Goal: Transaction & Acquisition: Download file/media

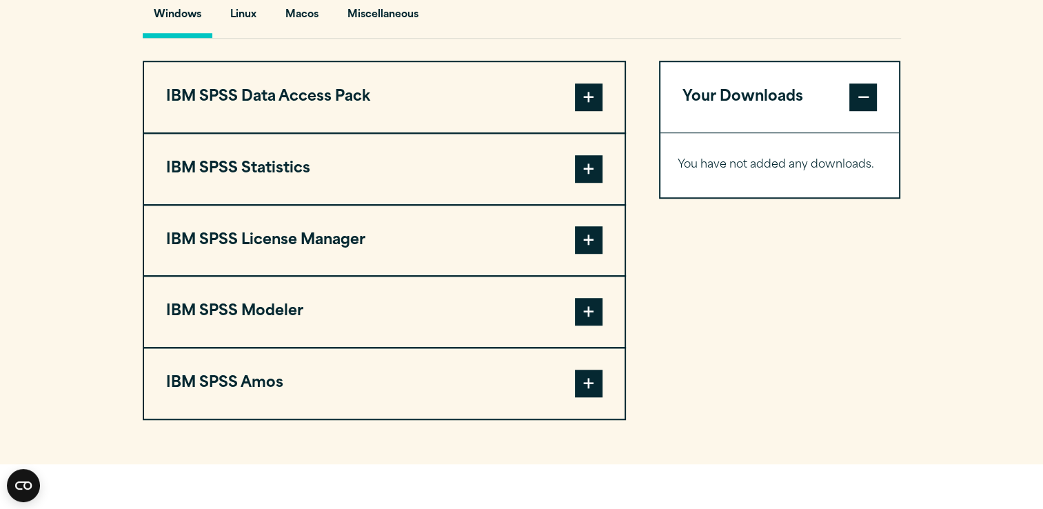
scroll to position [1058, 0]
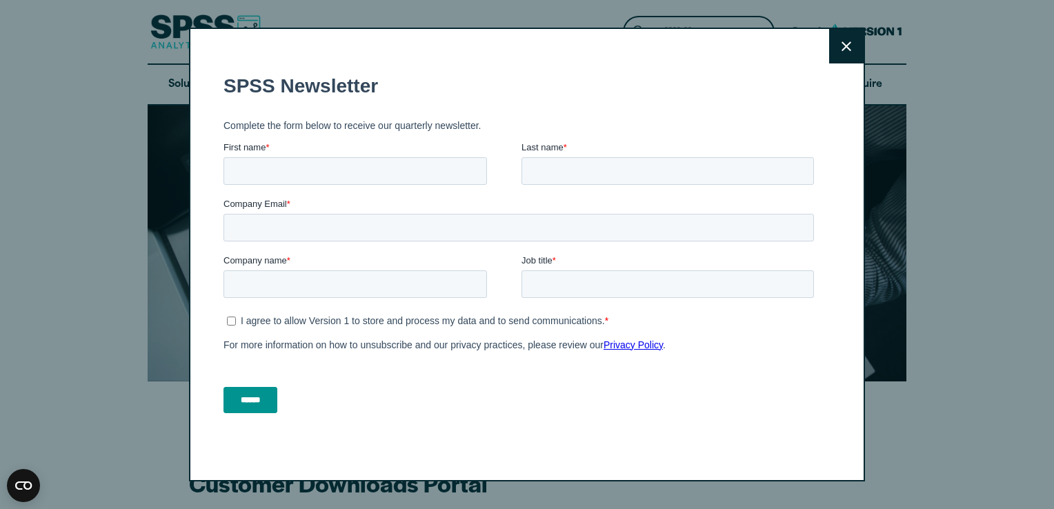
click at [847, 40] on button "Close" at bounding box center [846, 46] width 34 height 34
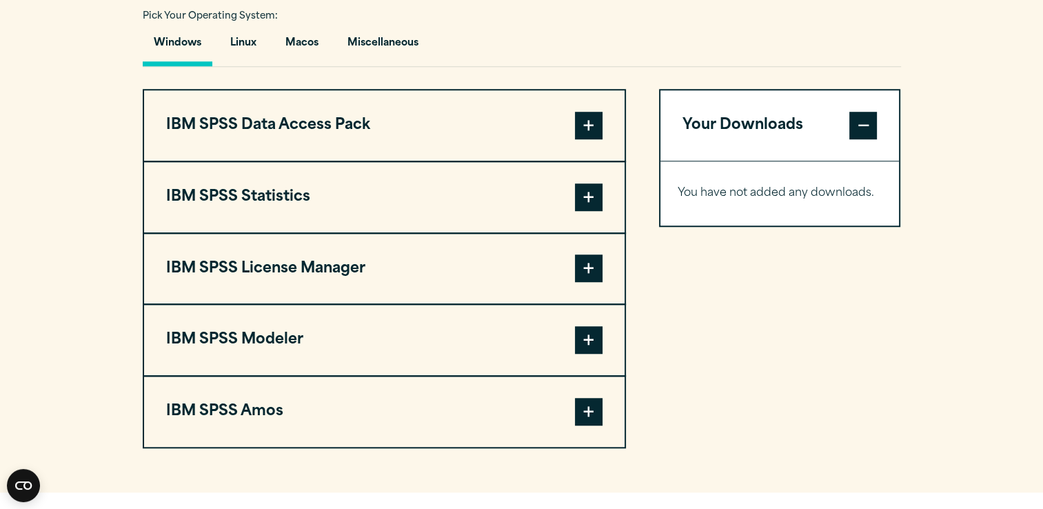
scroll to position [1032, 0]
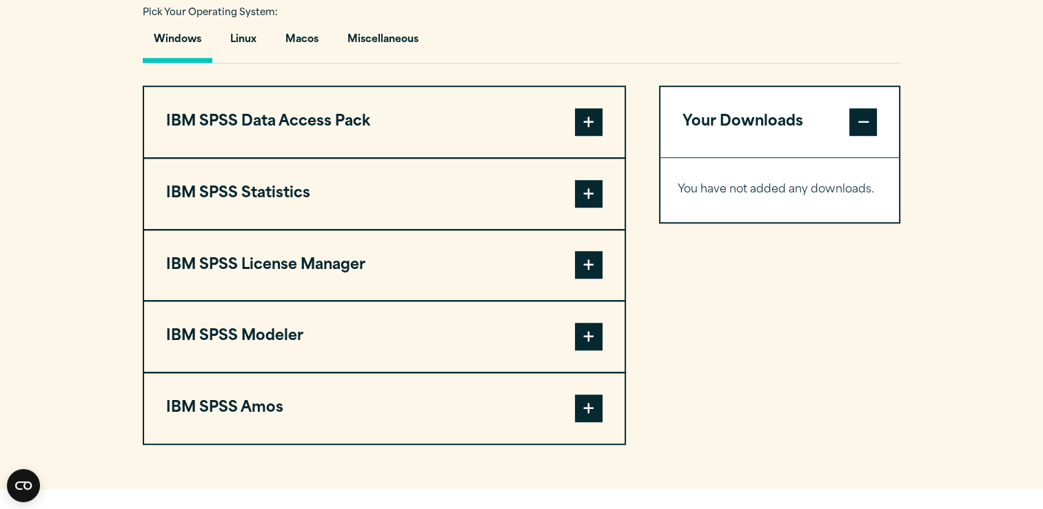
click at [455, 189] on button "IBM SPSS Statistics" at bounding box center [384, 194] width 481 height 70
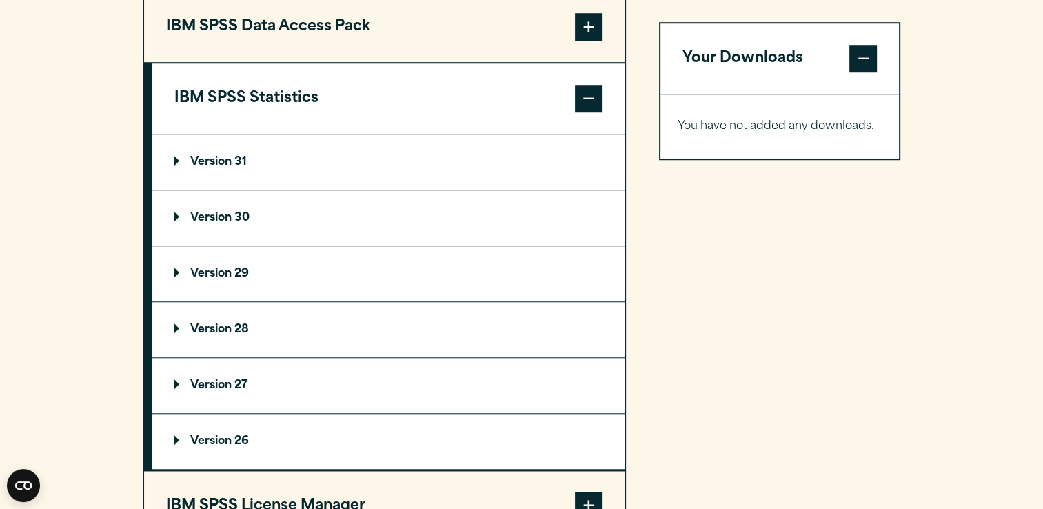
scroll to position [1136, 0]
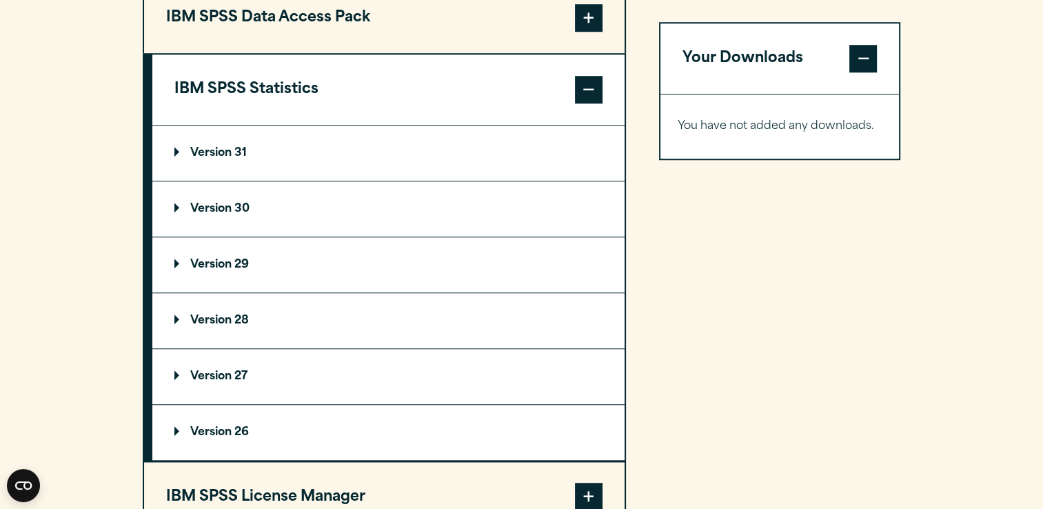
click at [257, 205] on summary "Version 30" at bounding box center [388, 208] width 472 height 55
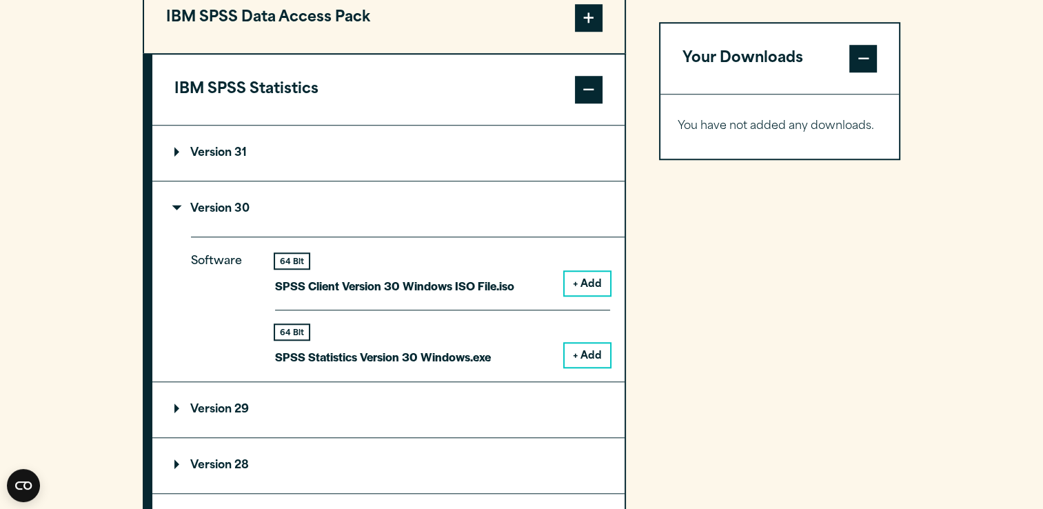
click at [577, 363] on button "+ Add" at bounding box center [588, 354] width 46 height 23
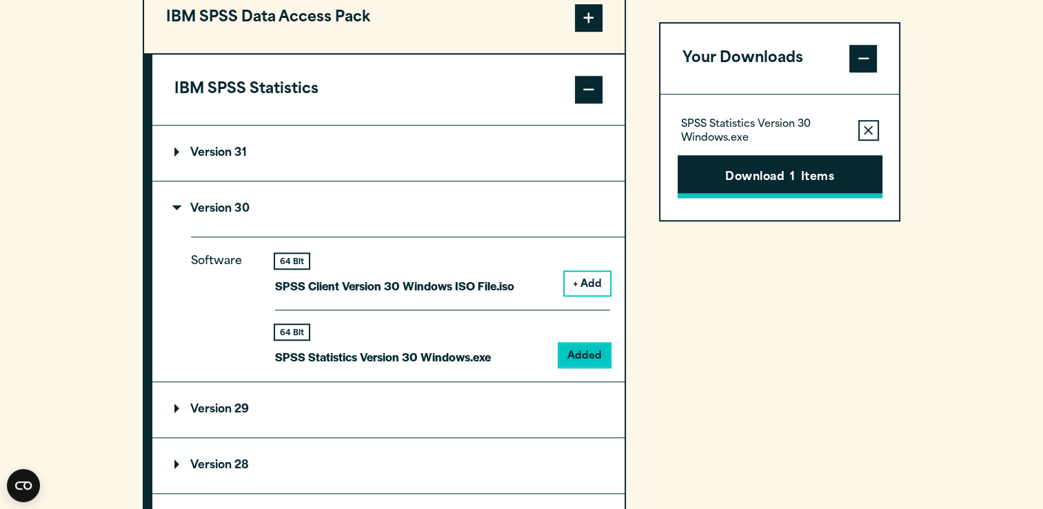
click at [792, 179] on span "1" at bounding box center [792, 178] width 5 height 18
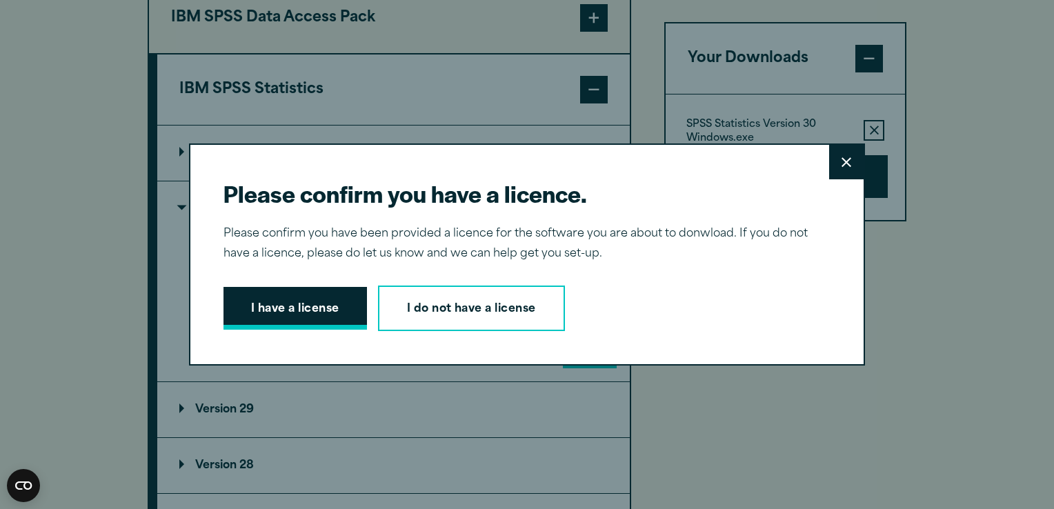
click at [303, 321] on button "I have a license" at bounding box center [294, 308] width 143 height 43
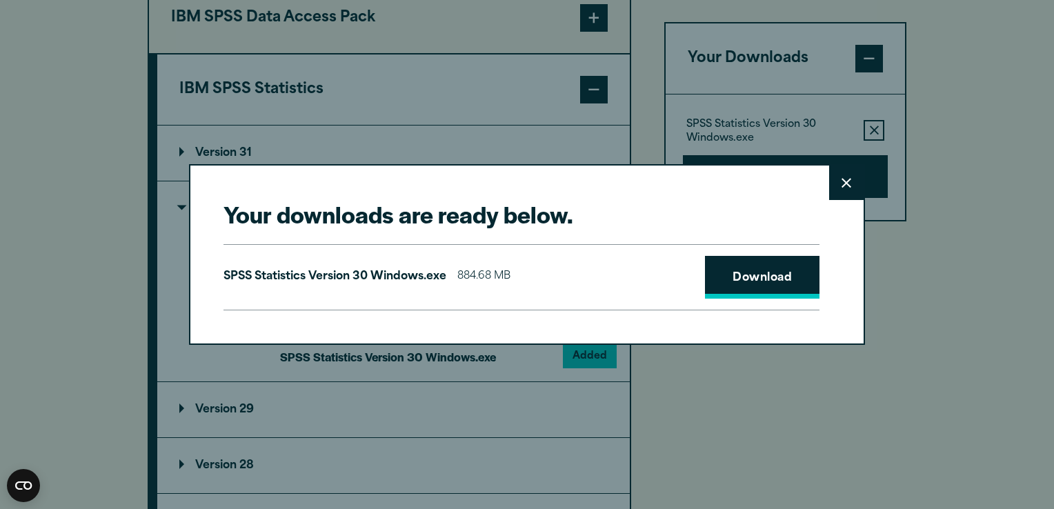
click at [802, 272] on link "Download" at bounding box center [762, 277] width 114 height 43
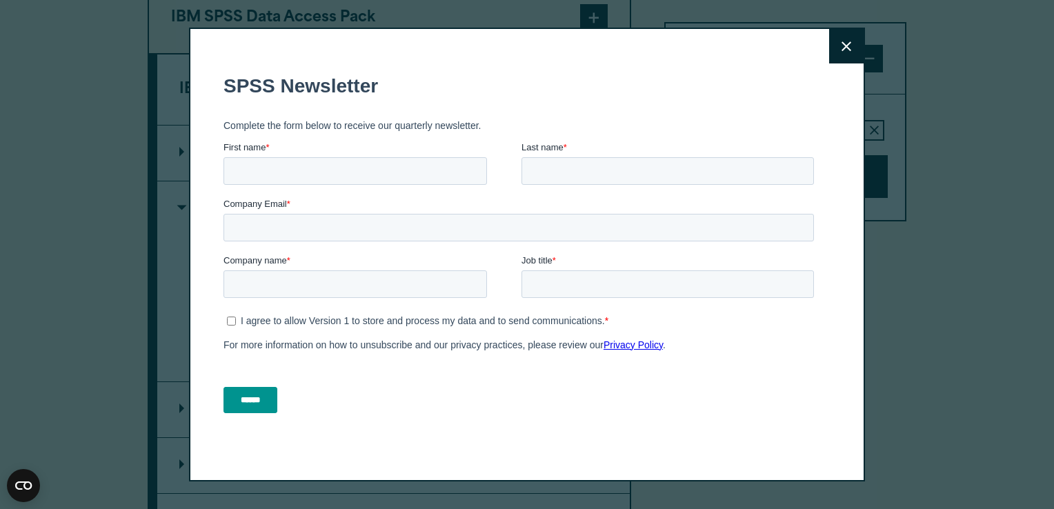
click at [954, 228] on div "Close" at bounding box center [527, 254] width 1054 height 509
